Goal: Information Seeking & Learning: Learn about a topic

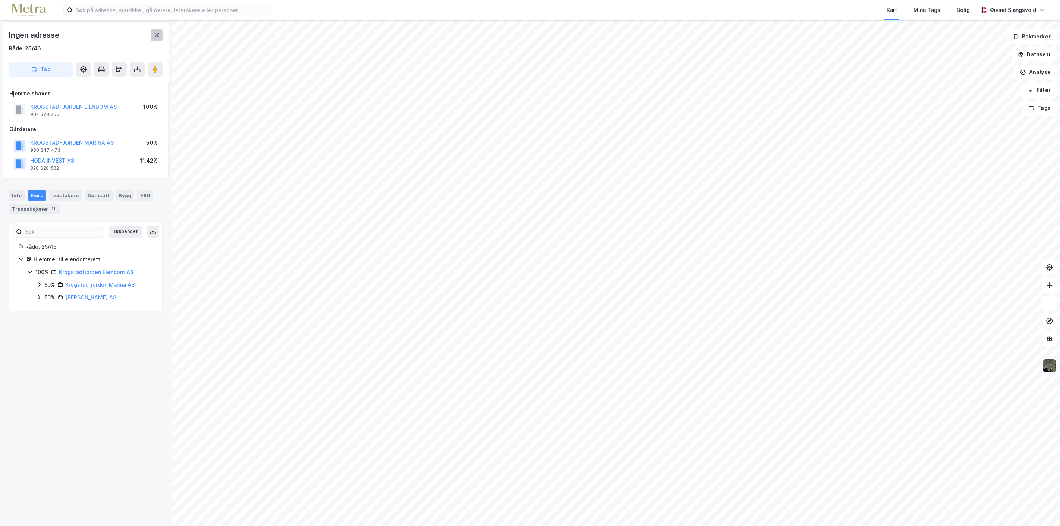
click at [155, 33] on icon at bounding box center [157, 35] width 6 height 6
